Goal: Task Accomplishment & Management: Use online tool/utility

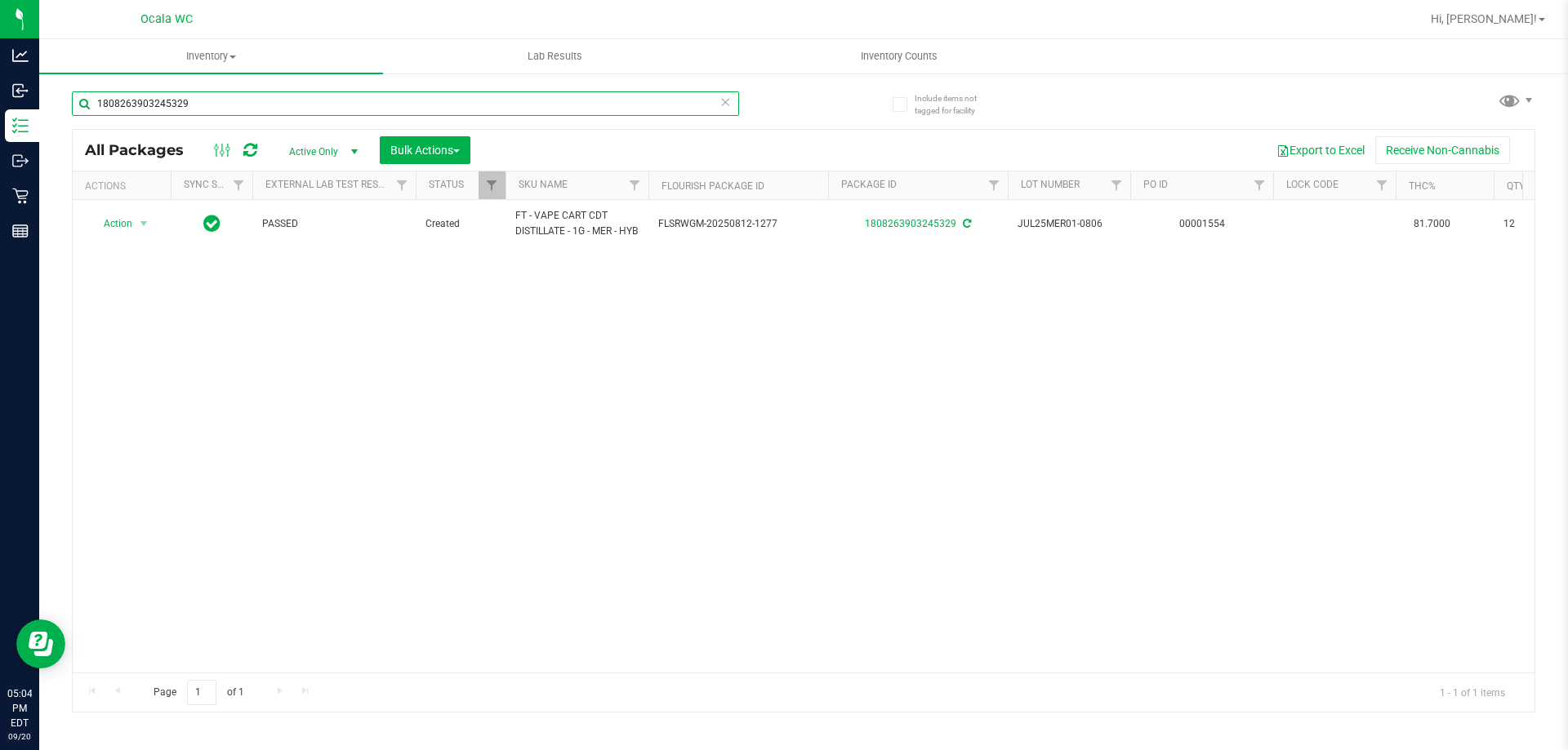
click at [199, 101] on input "1808263903245329" at bounding box center [405, 104] width 667 height 25
type input "[CREDIT_CARD_NUMBER]"
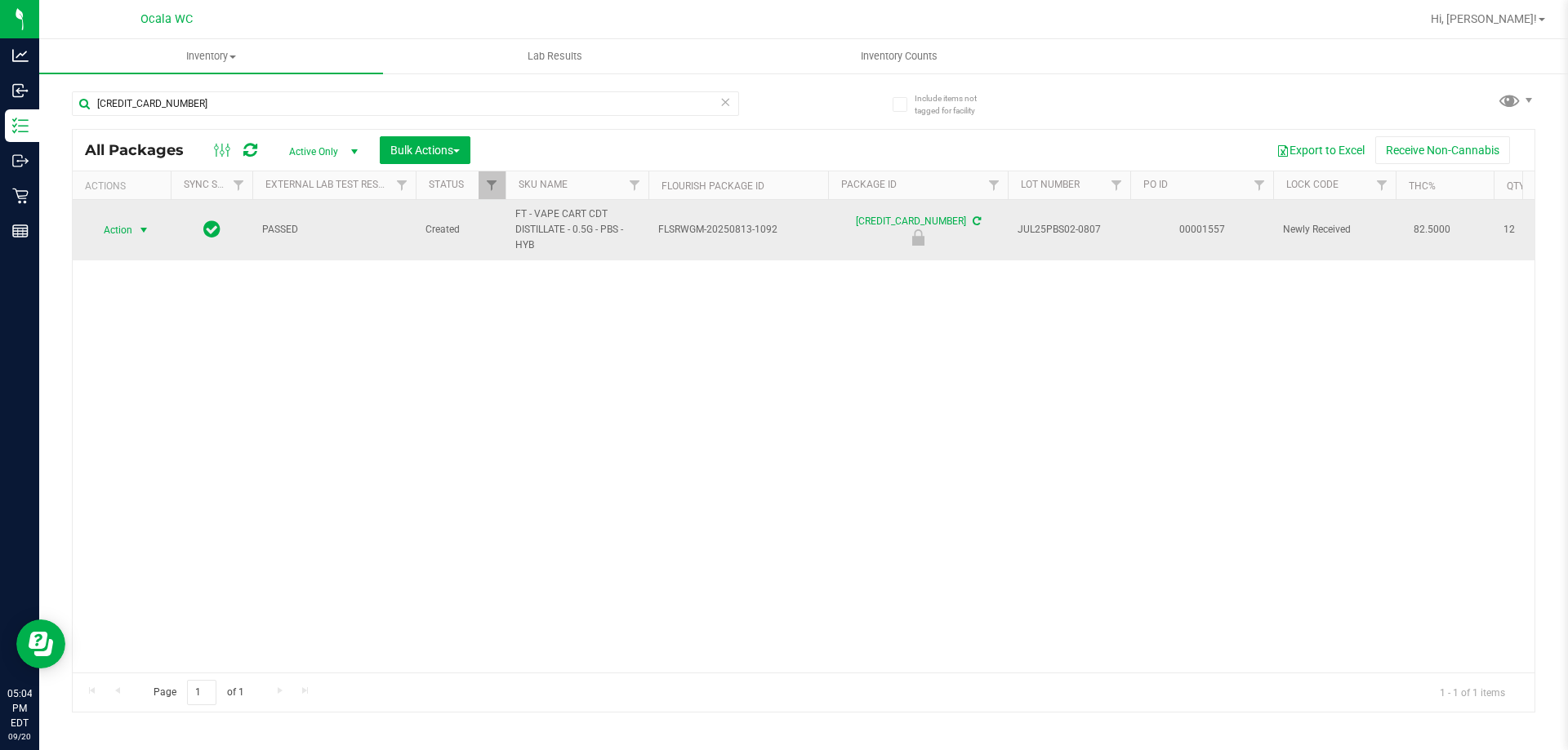
click at [122, 222] on span "Action" at bounding box center [111, 230] width 44 height 23
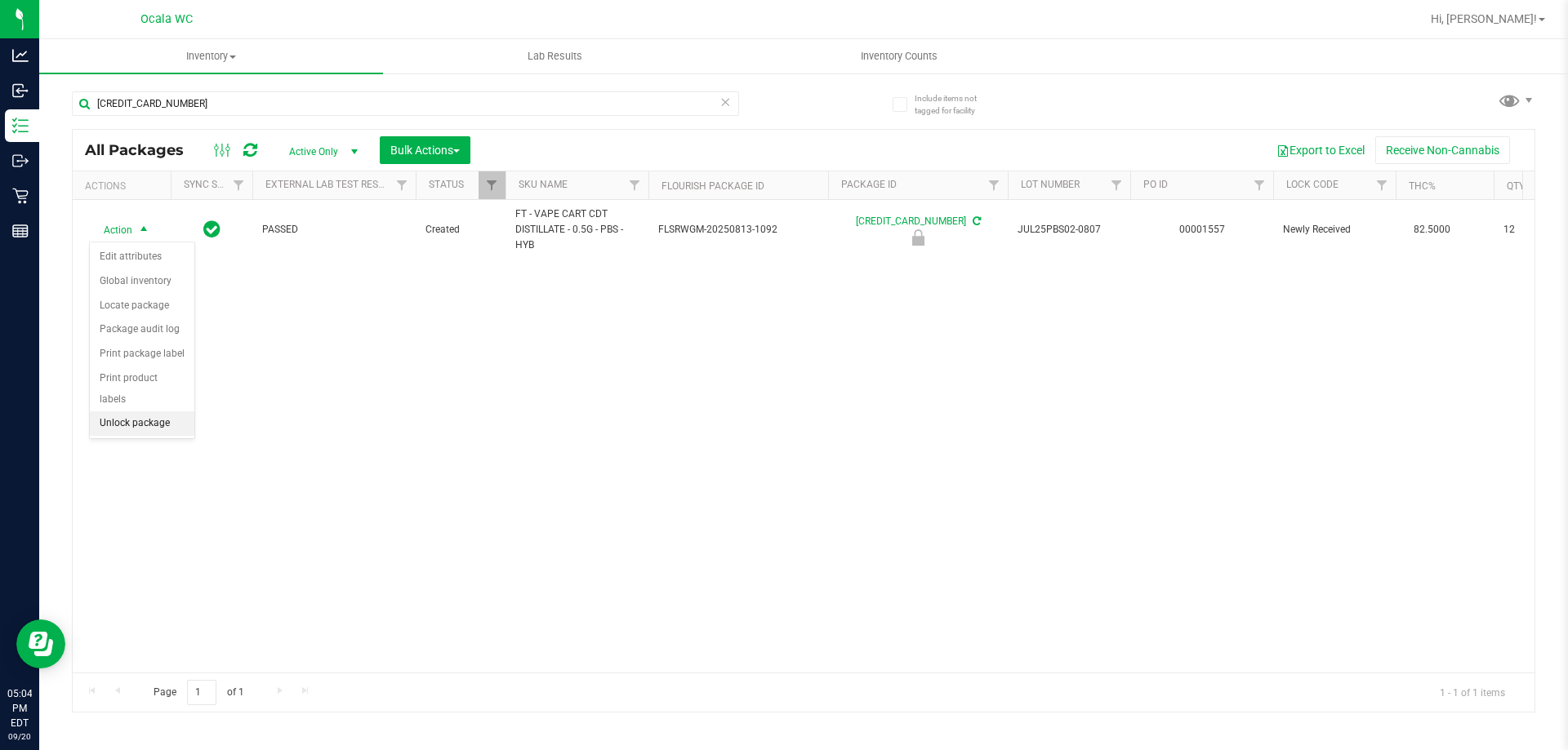
click at [133, 411] on li "Unlock package" at bounding box center [142, 424] width 105 height 25
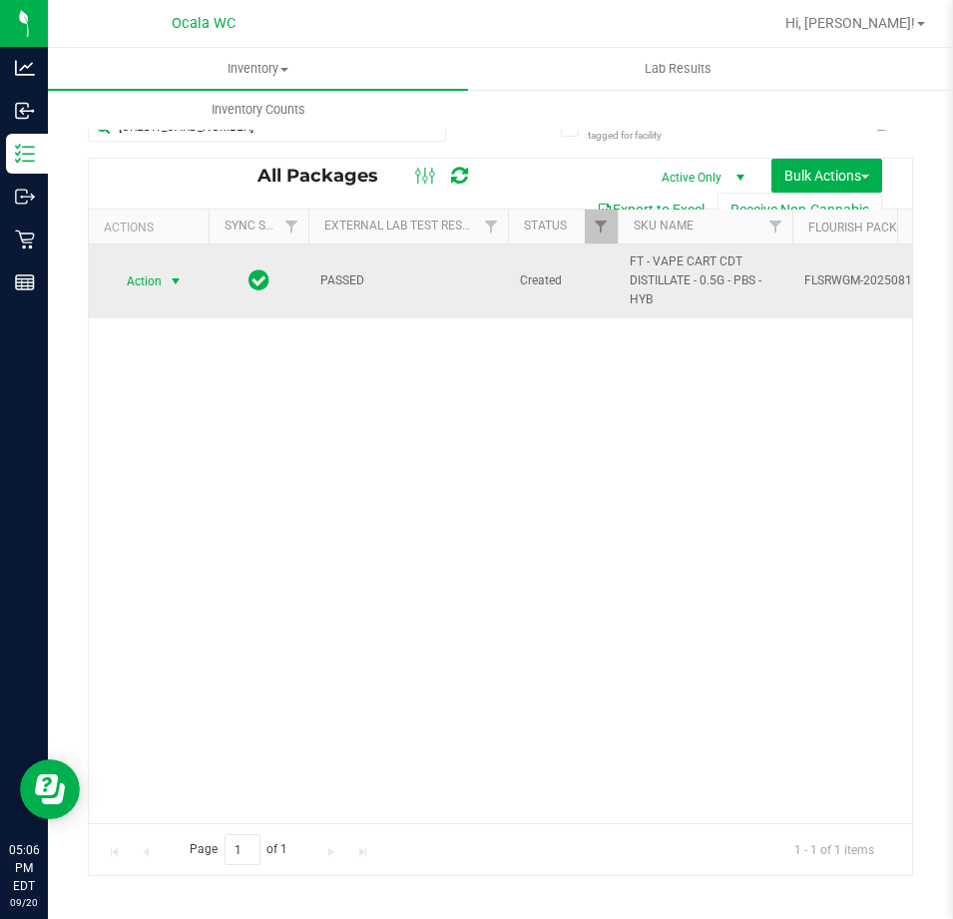
click at [172, 269] on span "select" at bounding box center [176, 281] width 25 height 28
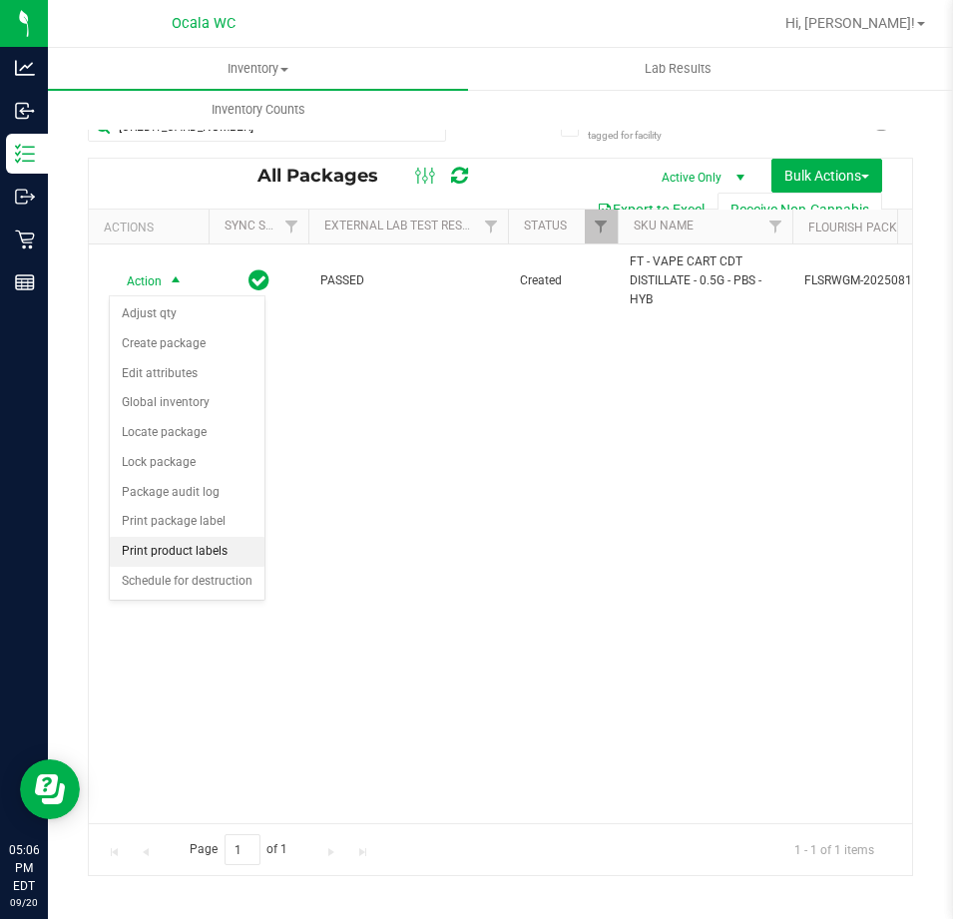
click at [232, 545] on li "Print product labels" at bounding box center [187, 552] width 155 height 30
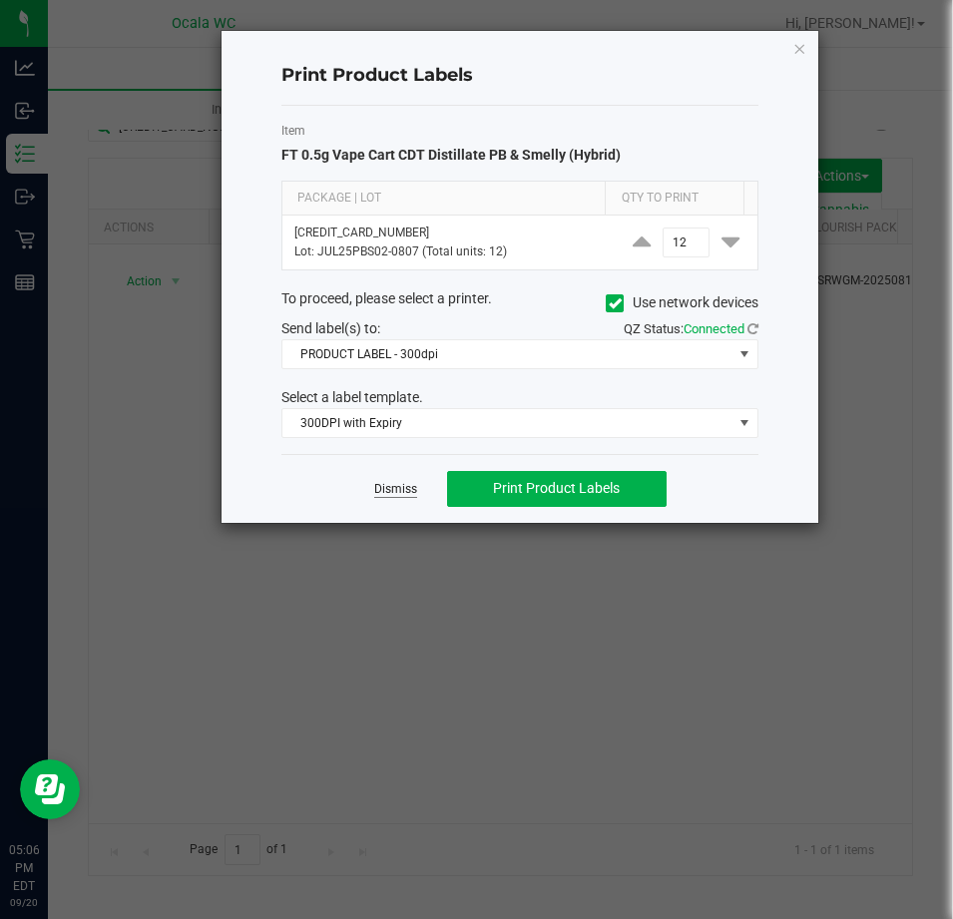
click at [389, 489] on link "Dismiss" at bounding box center [395, 489] width 43 height 17
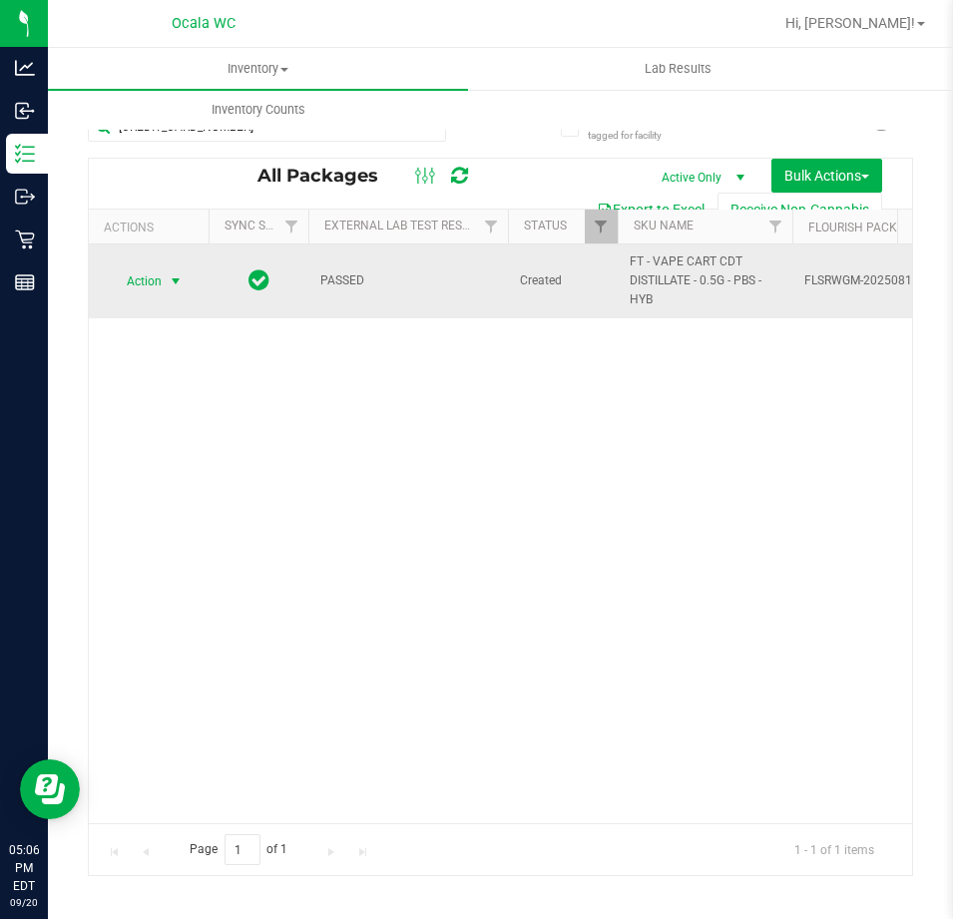
click at [182, 244] on td "Action Action Adjust qty Create package Edit attributes Global inventory Locate…" at bounding box center [149, 281] width 120 height 74
click at [168, 278] on span "select" at bounding box center [176, 281] width 16 height 16
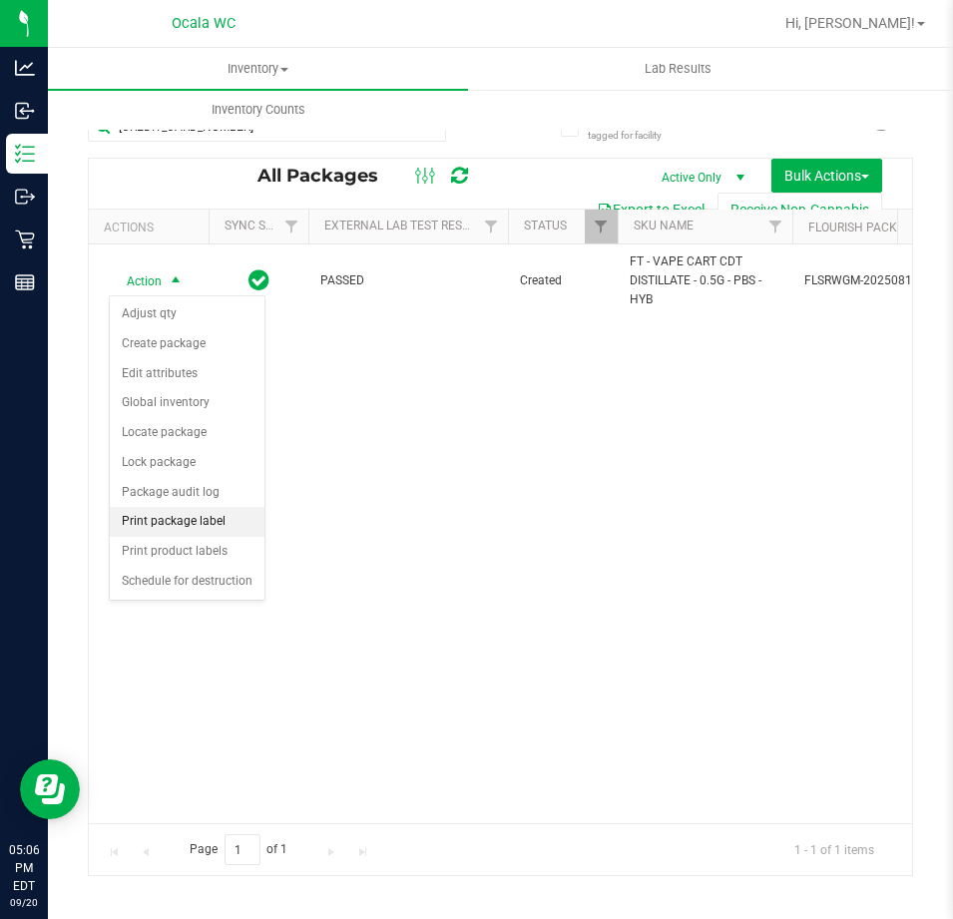
click at [230, 521] on li "Print package label" at bounding box center [187, 522] width 155 height 30
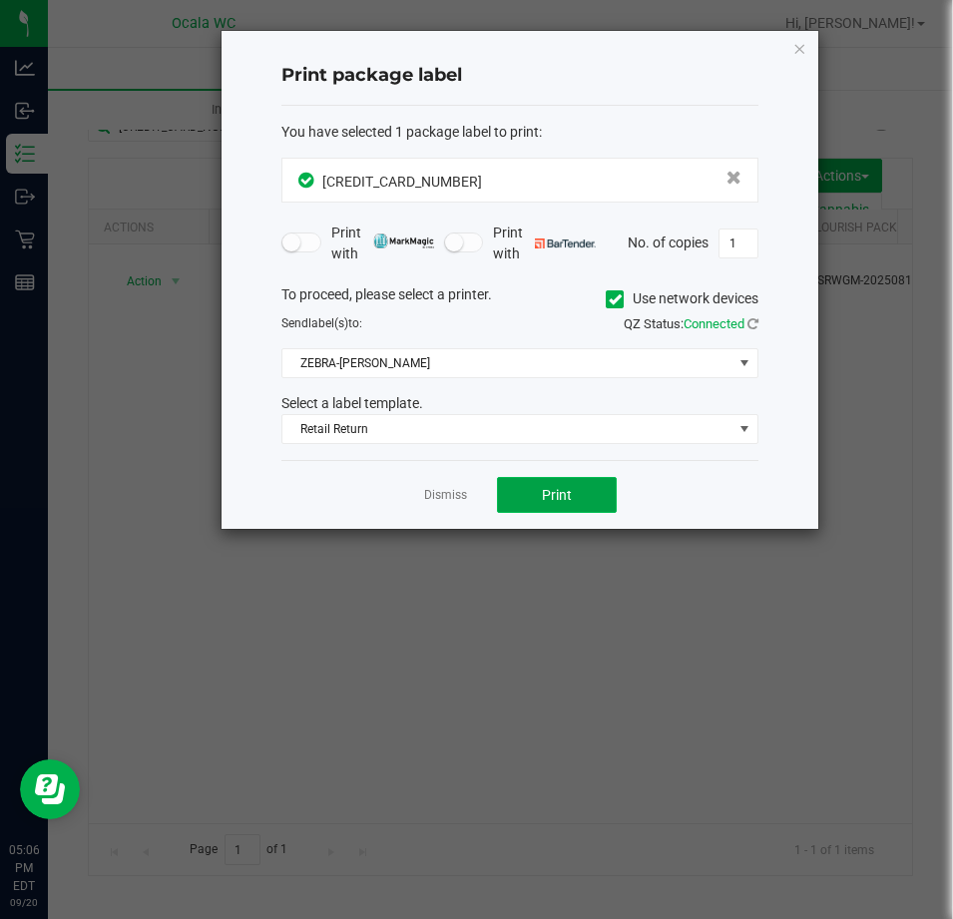
click at [574, 499] on button "Print" at bounding box center [557, 495] width 120 height 36
click at [797, 50] on icon "button" at bounding box center [799, 48] width 14 height 24
